Goal: Navigation & Orientation: Understand site structure

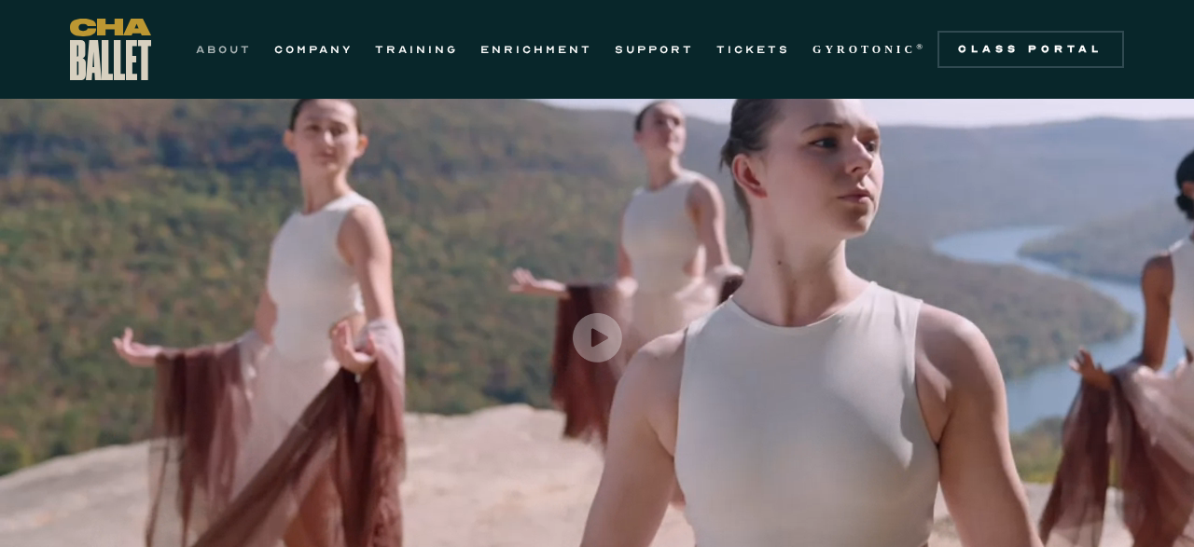
click at [229, 51] on link "ABOUT" at bounding box center [224, 49] width 56 height 22
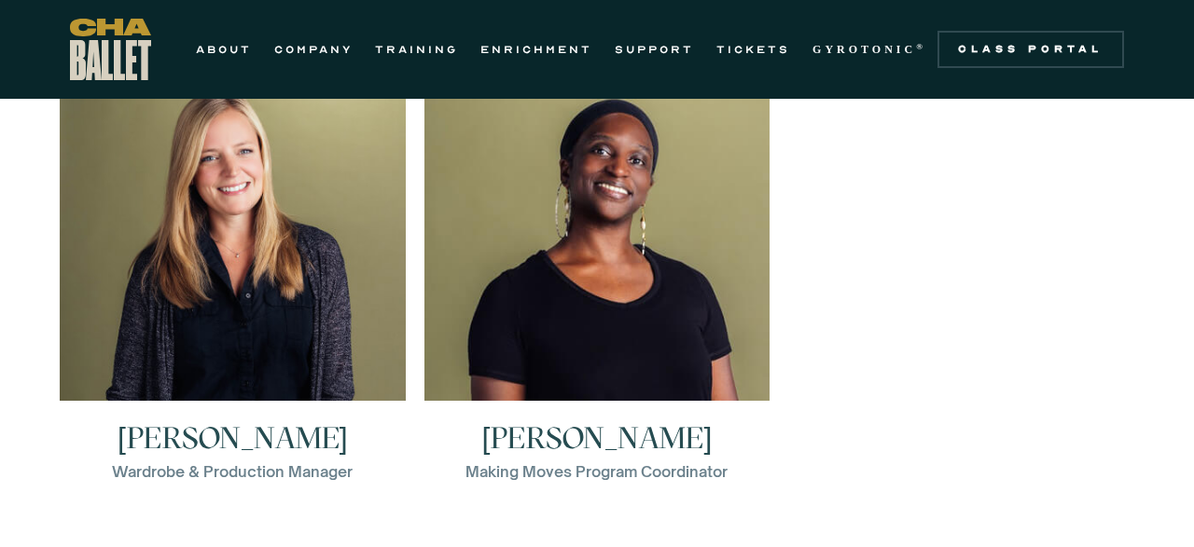
scroll to position [3096, 0]
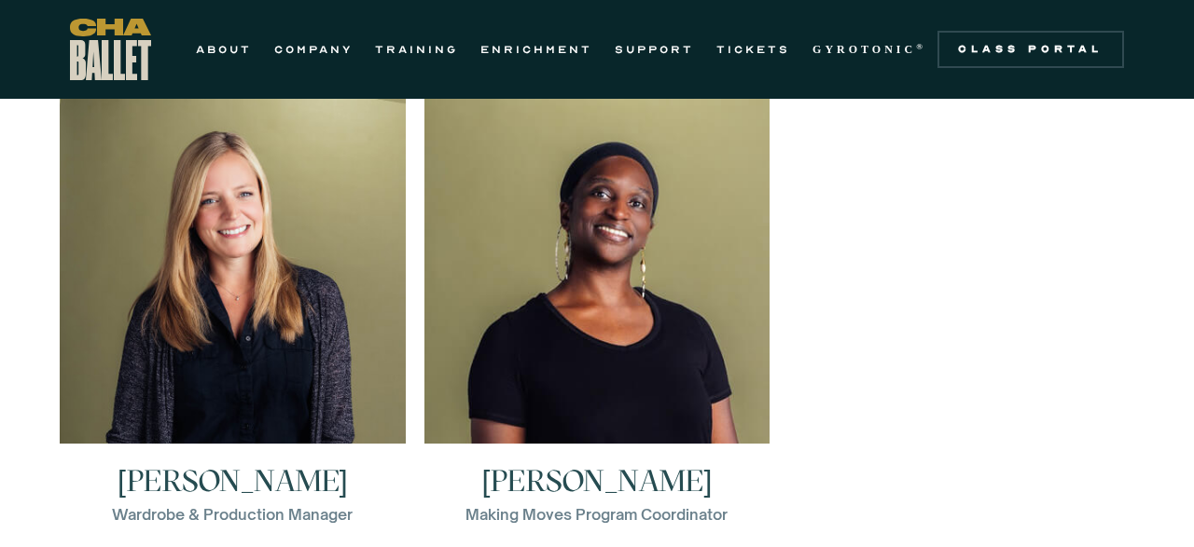
click at [538, 478] on h3 "Monica Ellison" at bounding box center [597, 481] width 230 height 30
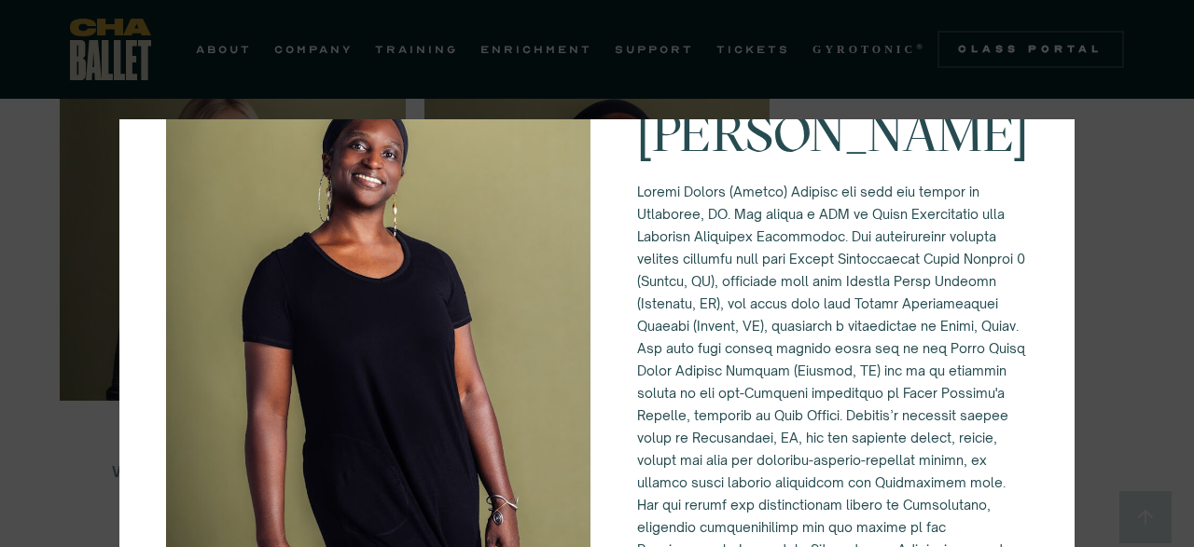
scroll to position [3141, 0]
click at [18, 274] on div "Making Moves Program Coordinator Monica Ellison" at bounding box center [597, 273] width 1194 height 547
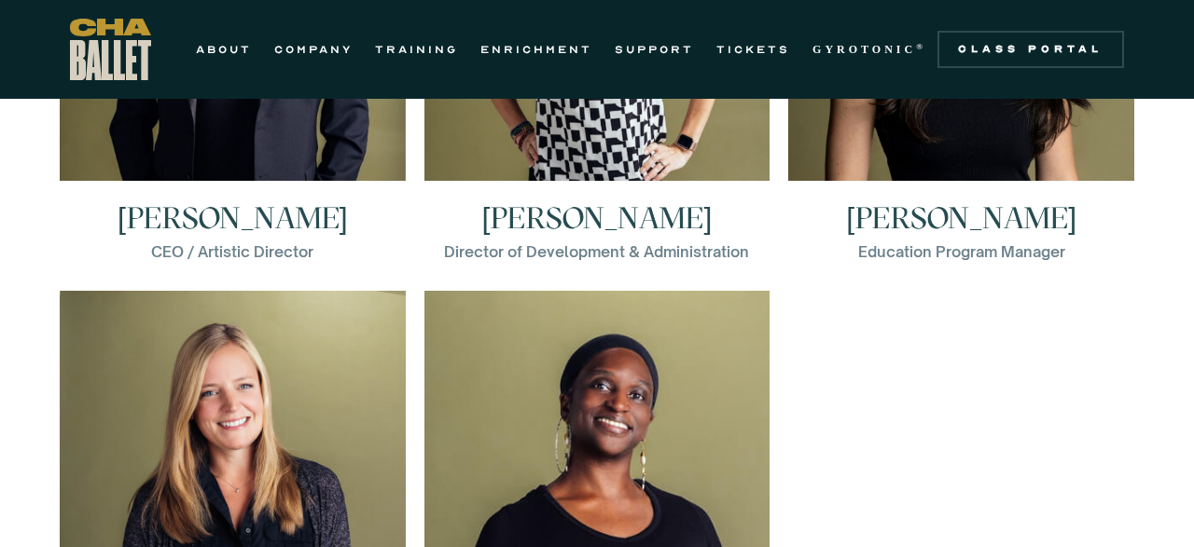
scroll to position [2899, 0]
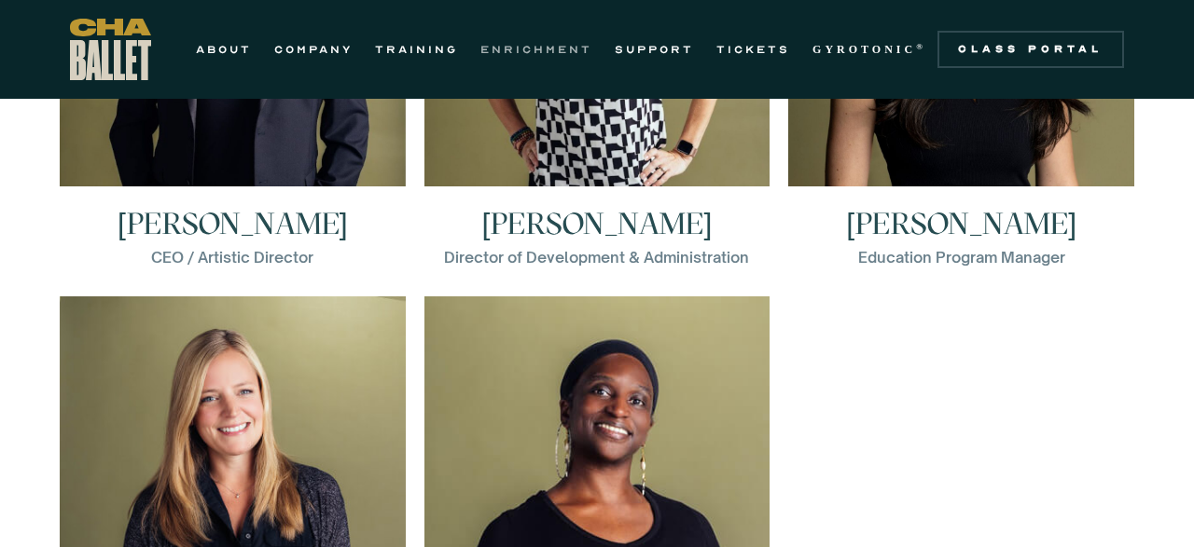
click at [539, 53] on link "ENRICHMENT" at bounding box center [536, 49] width 112 height 22
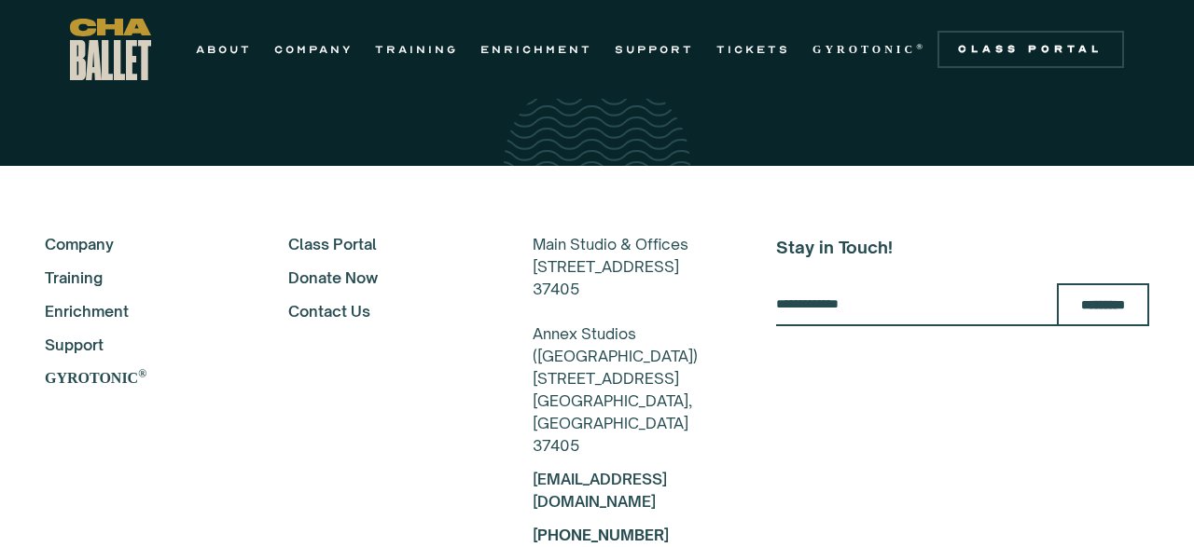
scroll to position [4482, 0]
click at [408, 47] on link "TRAINING" at bounding box center [416, 49] width 83 height 22
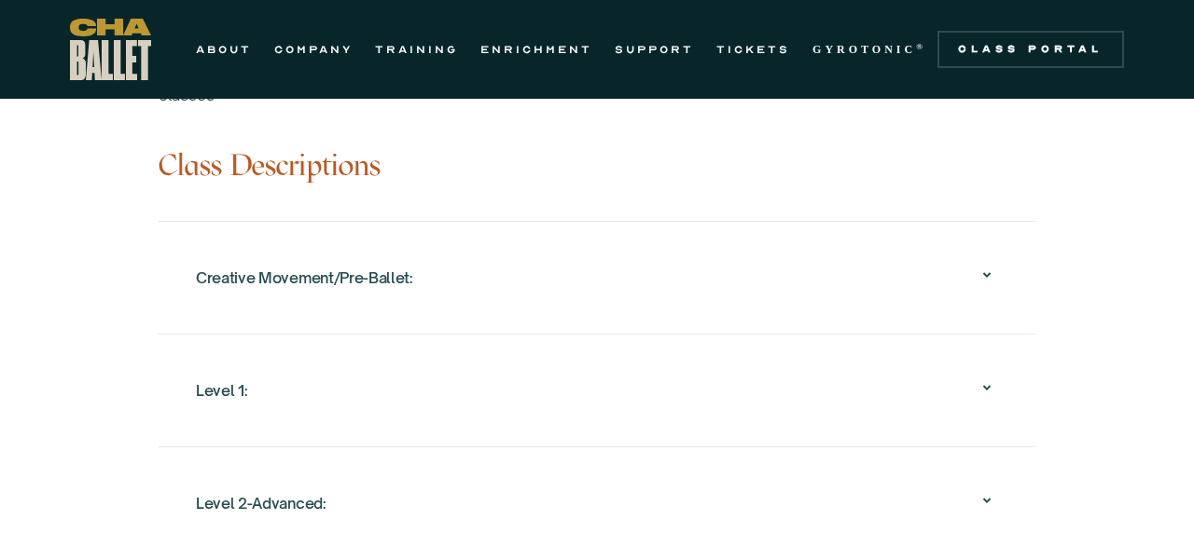
scroll to position [1885, 0]
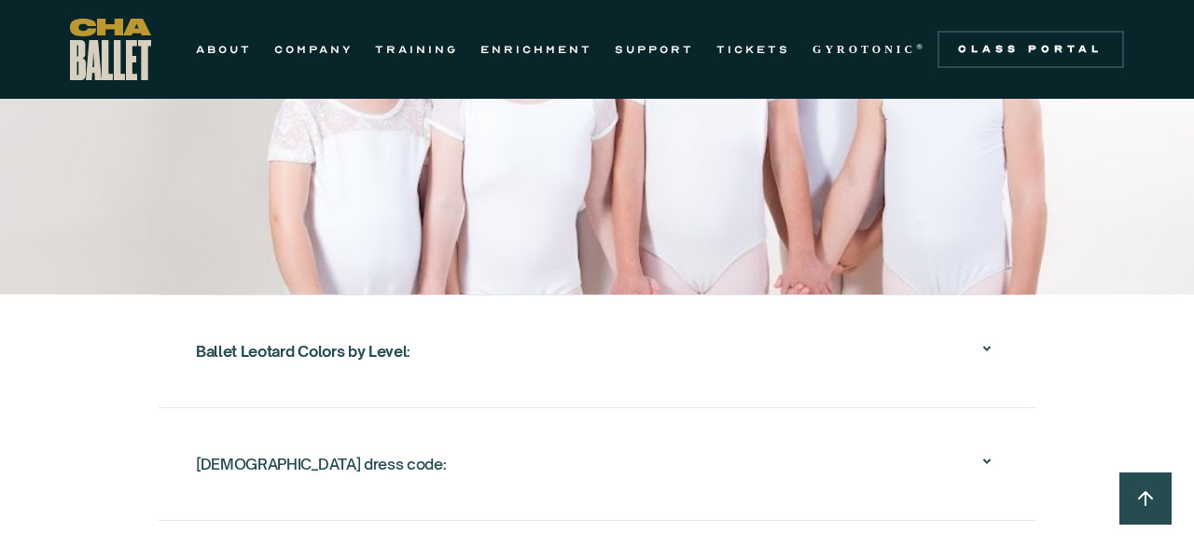
scroll to position [4219, 0]
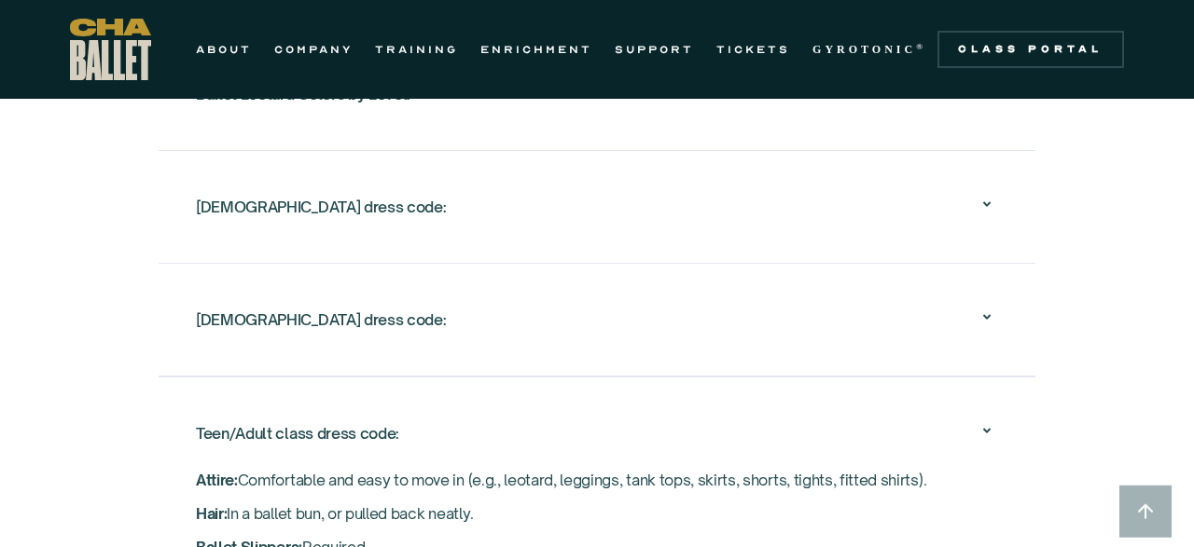
scroll to position [3083, 0]
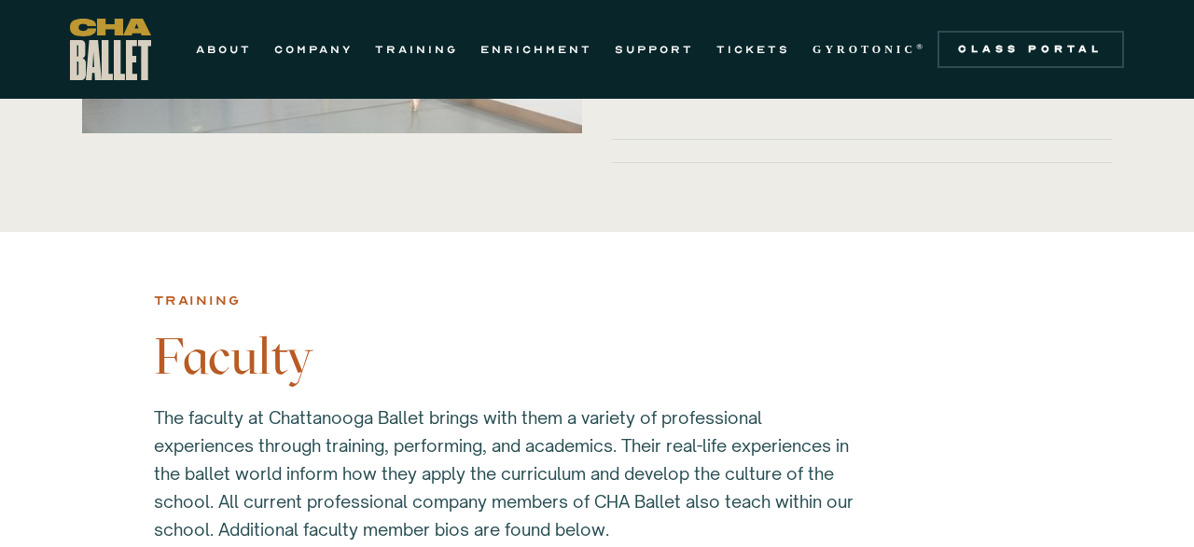
scroll to position [4742, 0]
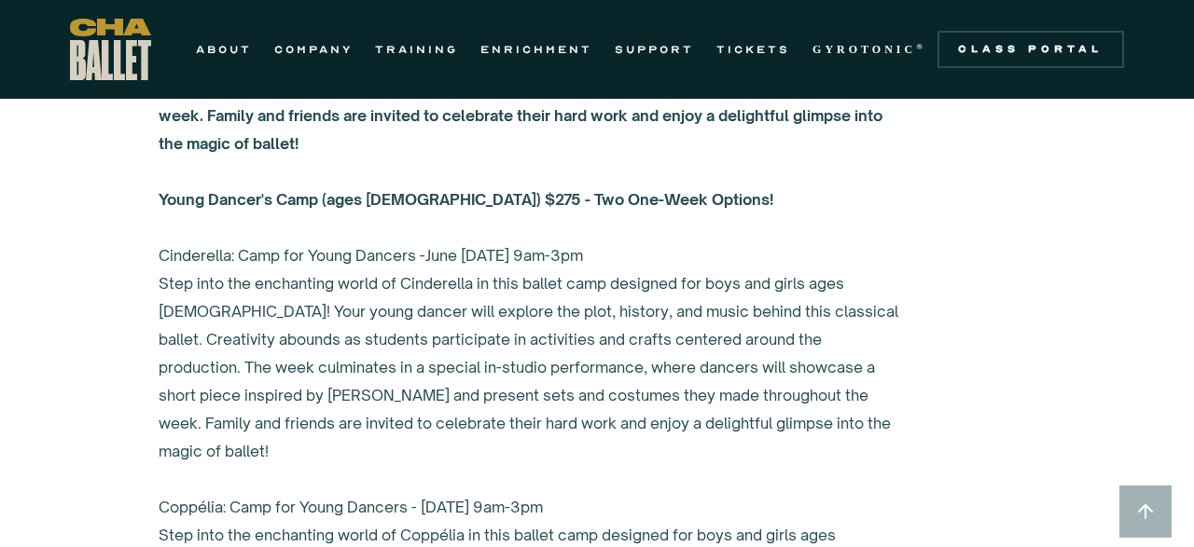
scroll to position [7086, 0]
click at [309, 53] on link "COMPANY" at bounding box center [313, 49] width 78 height 22
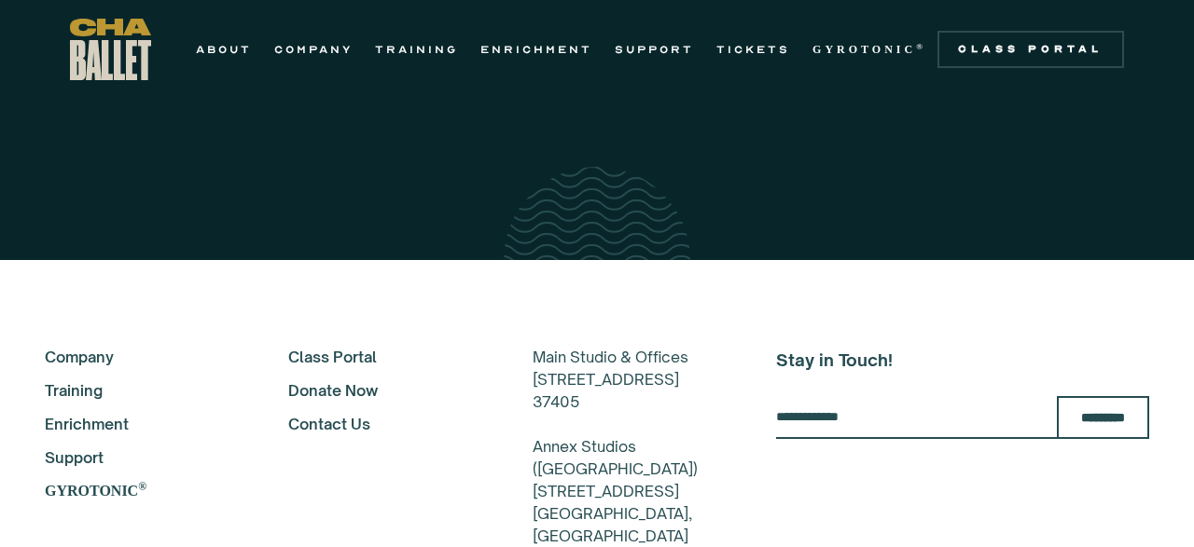
scroll to position [5226, 0]
